Goal: Task Accomplishment & Management: Use online tool/utility

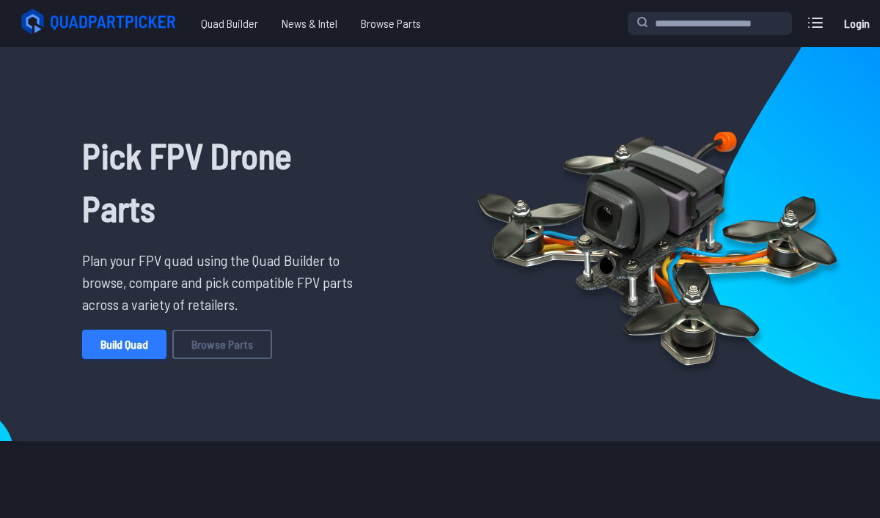
click at [123, 350] on link "Build Quad" at bounding box center [124, 344] width 84 height 29
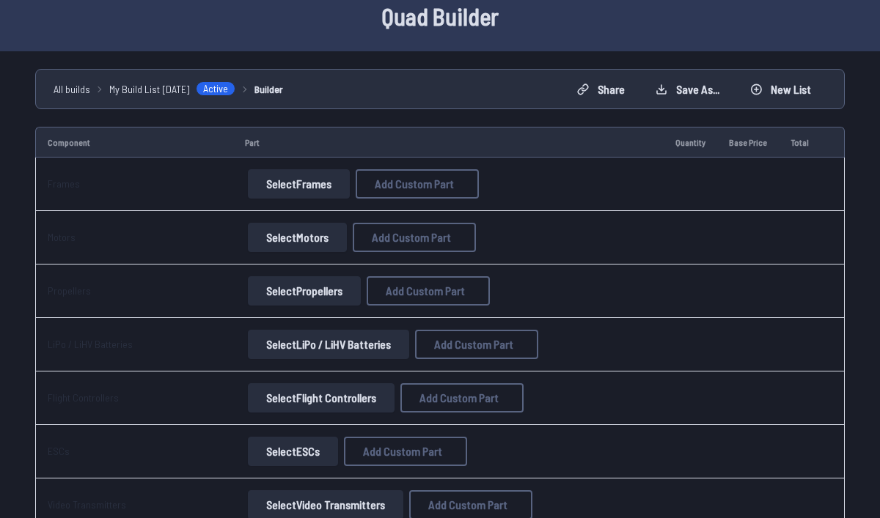
scroll to position [69, 0]
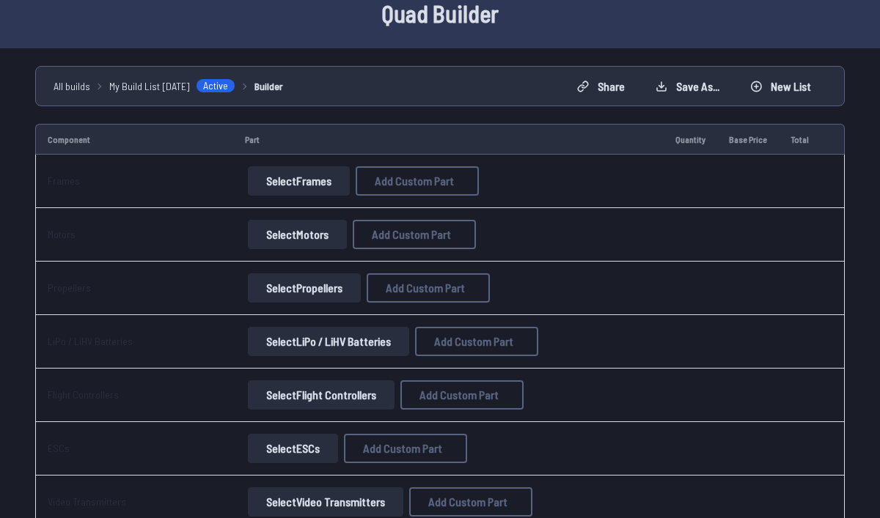
click at [292, 180] on button "Select Frames" at bounding box center [299, 180] width 102 height 29
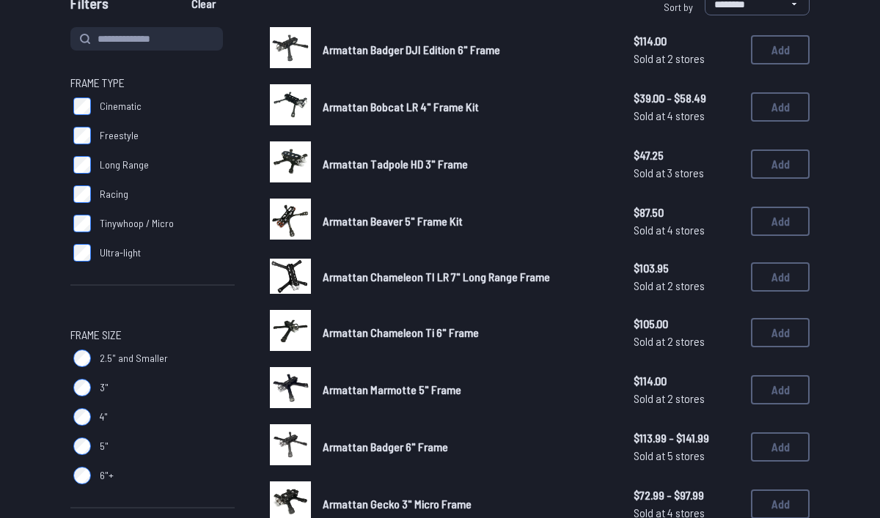
scroll to position [157, 0]
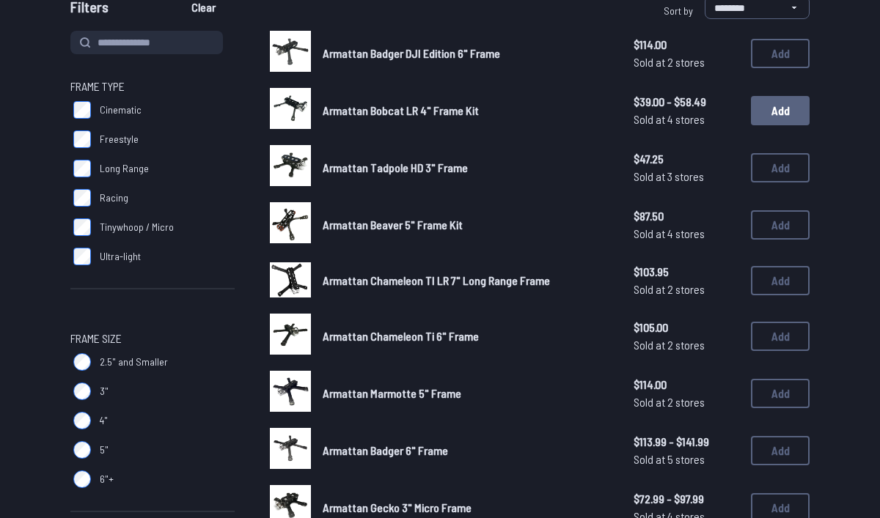
click at [794, 114] on button "Add" at bounding box center [780, 110] width 59 height 29
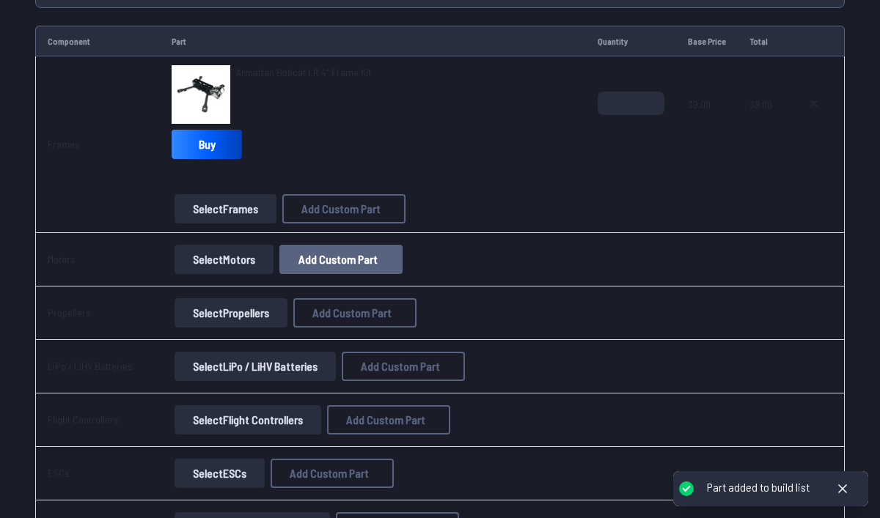
scroll to position [171, 0]
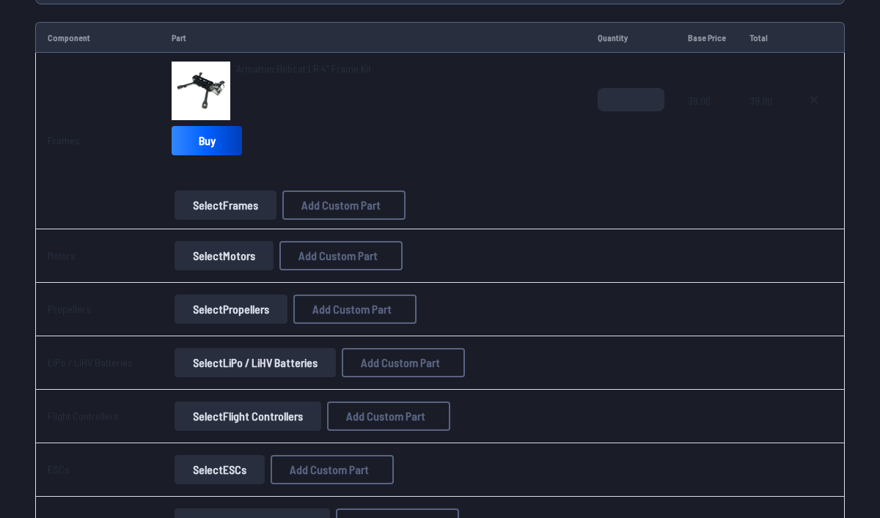
click at [221, 259] on button "Select Motors" at bounding box center [223, 255] width 99 height 29
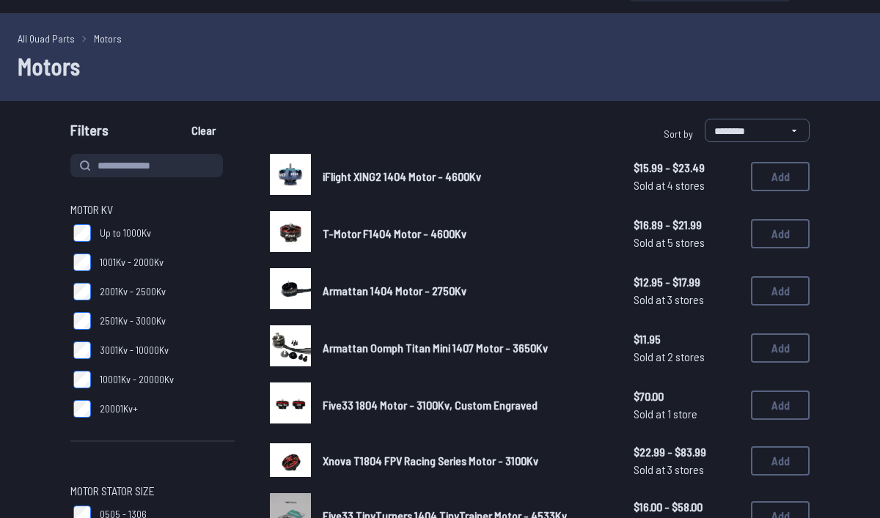
scroll to position [40, 0]
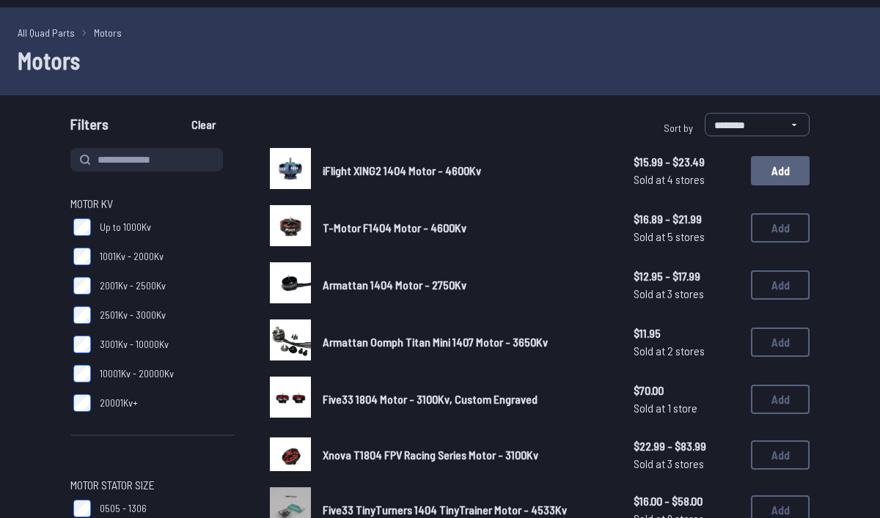
click at [788, 175] on button "Add" at bounding box center [780, 170] width 59 height 29
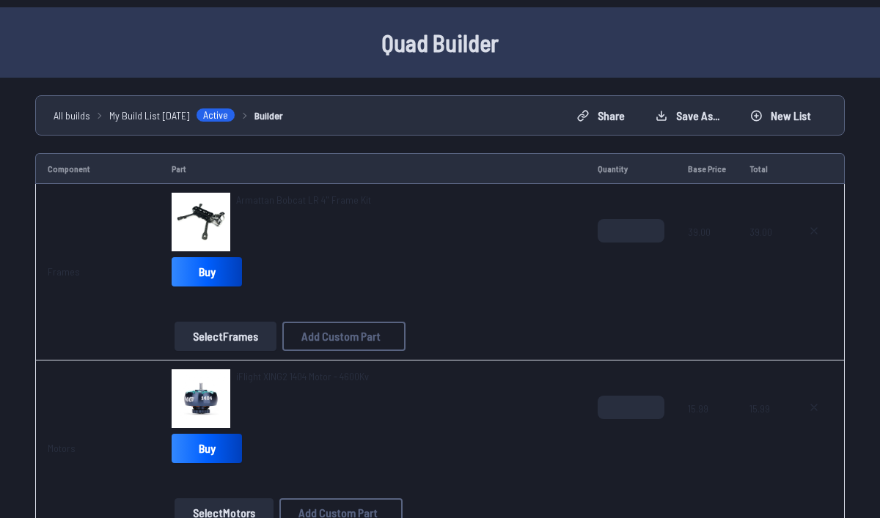
scroll to position [171, 0]
